Goal: Task Accomplishment & Management: Use online tool/utility

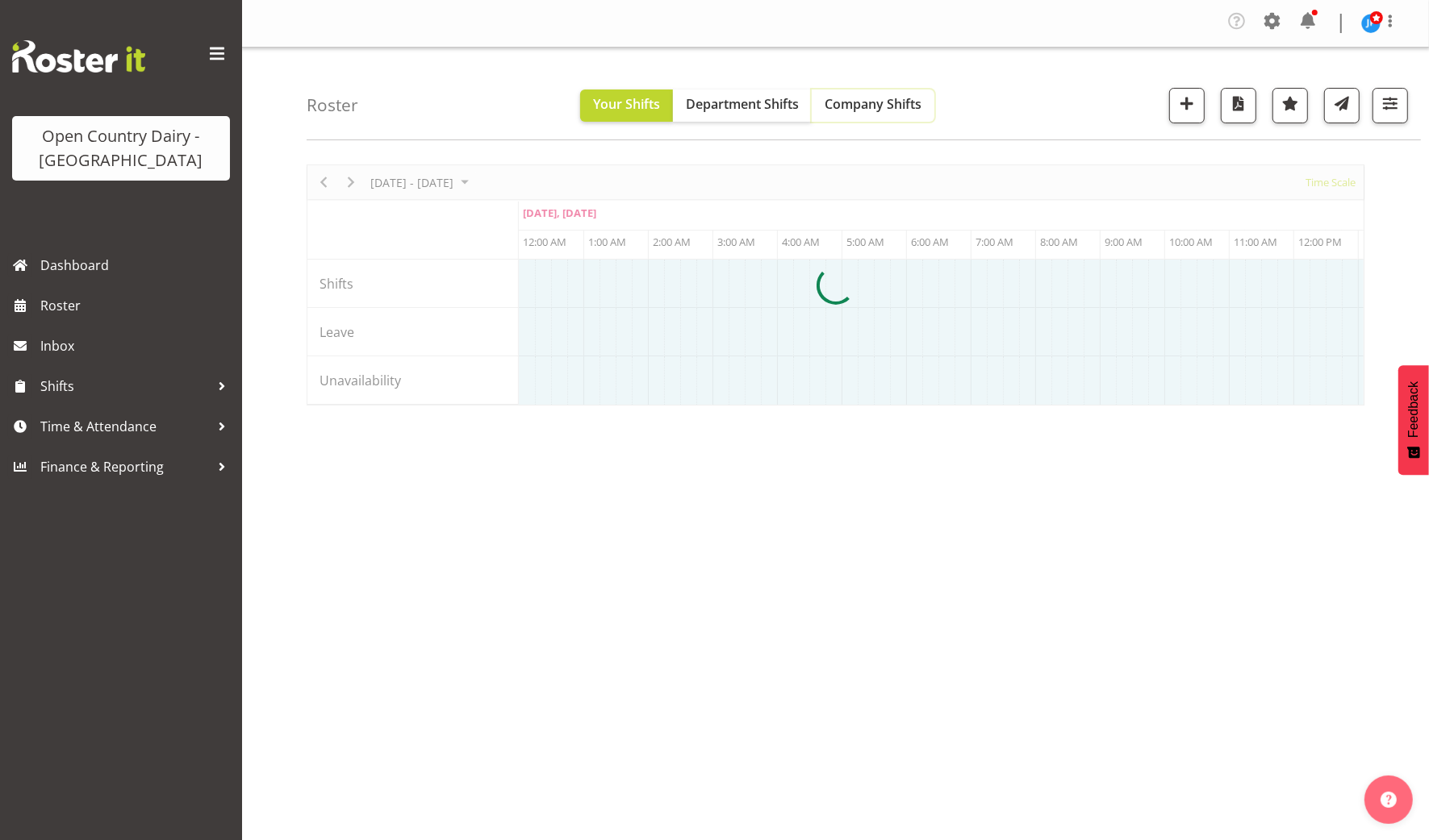
click at [868, 102] on span "Company Shifts" at bounding box center [872, 104] width 96 height 18
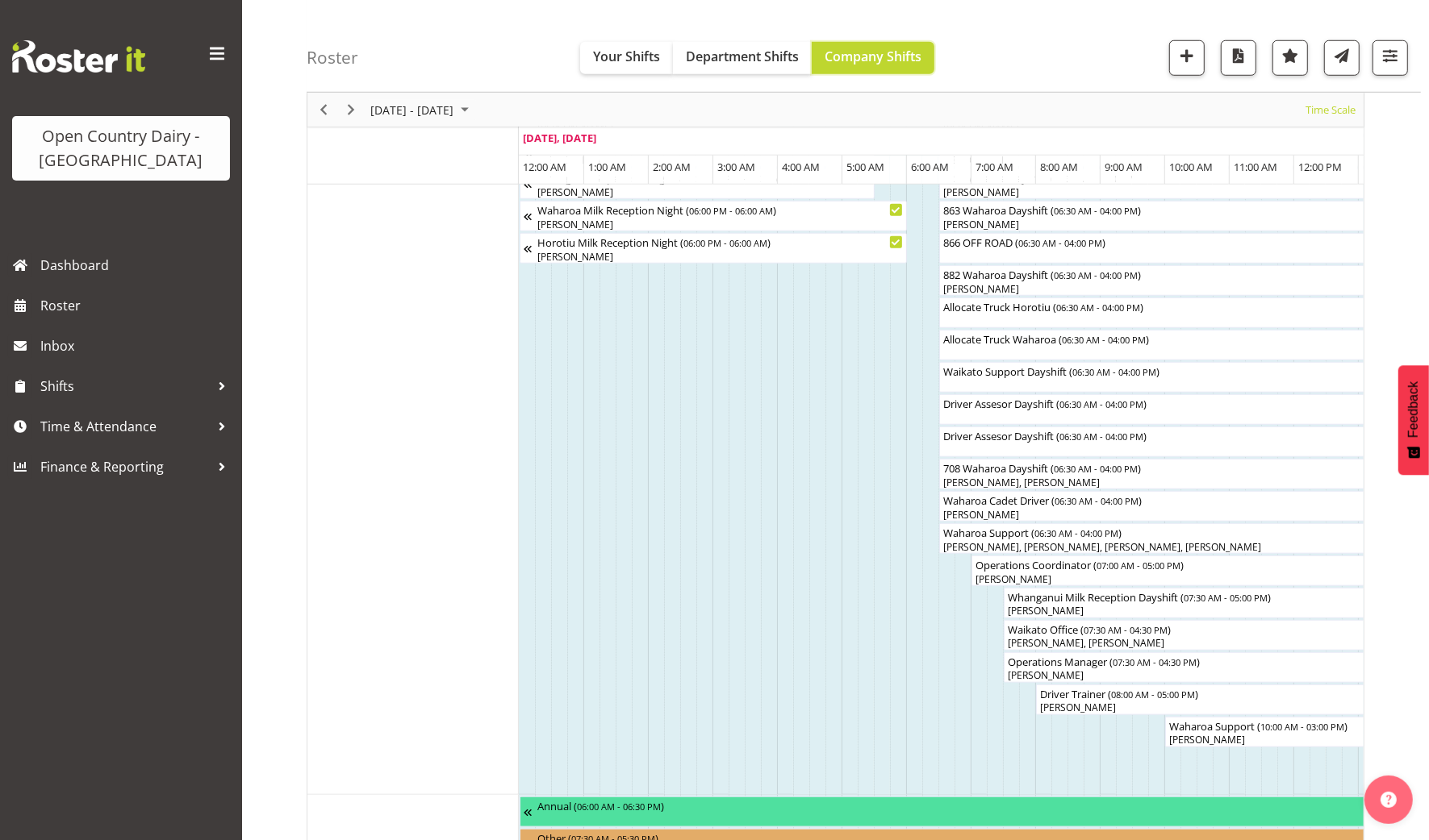
scroll to position [1412, 0]
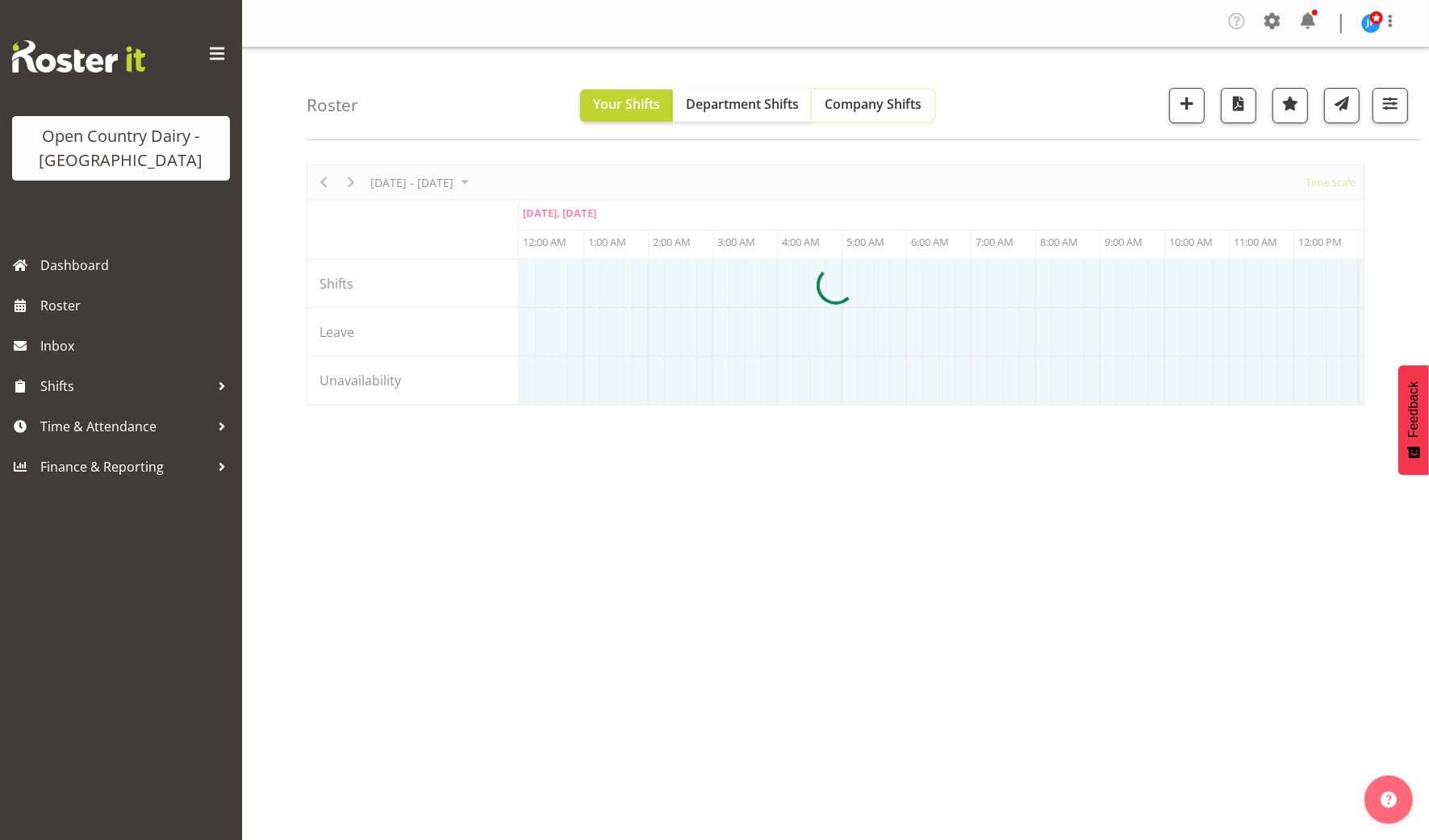
click at [896, 104] on span "Company Shifts" at bounding box center [872, 104] width 96 height 18
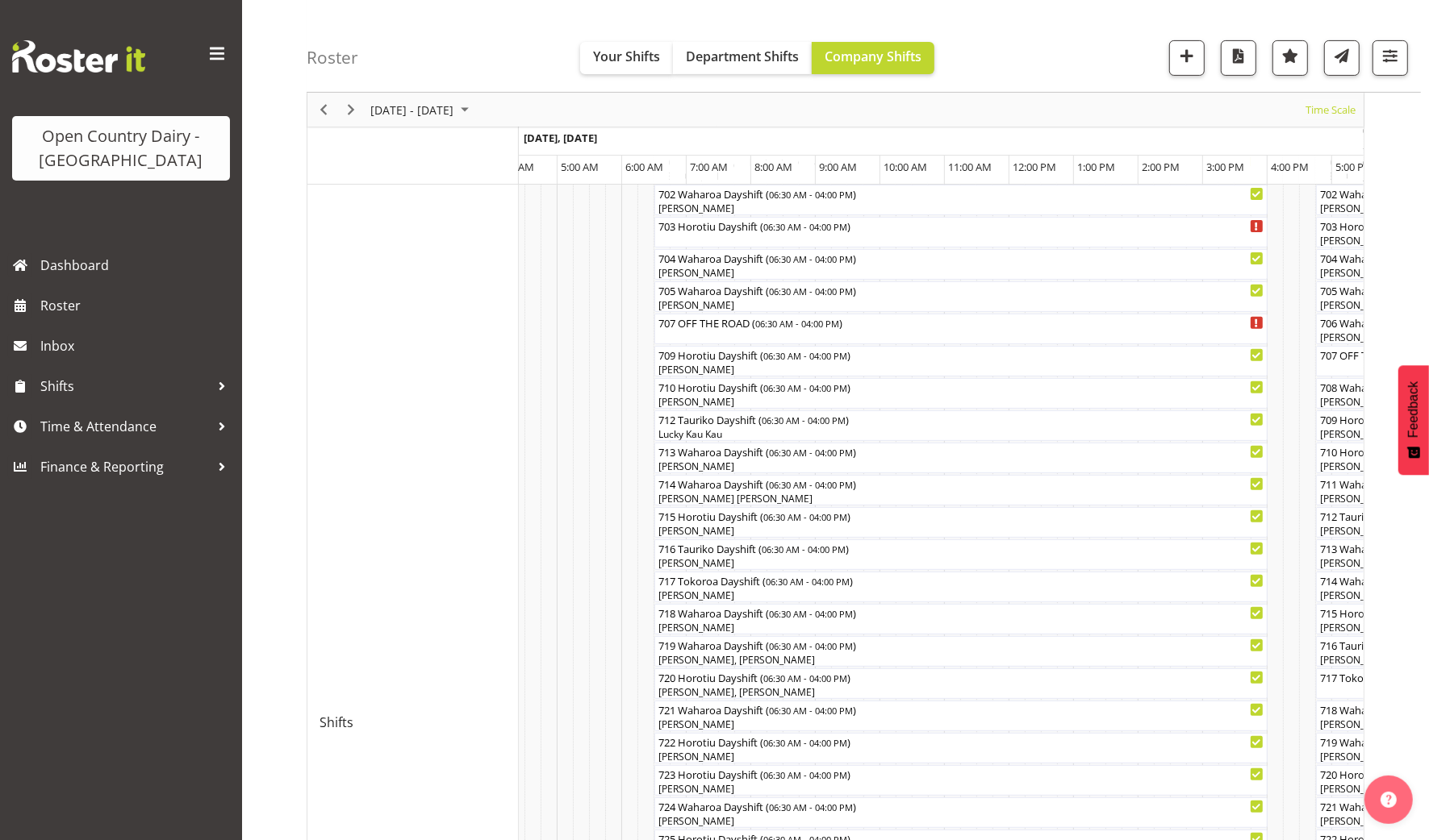
scroll to position [504, 0]
